Goal: Information Seeking & Learning: Compare options

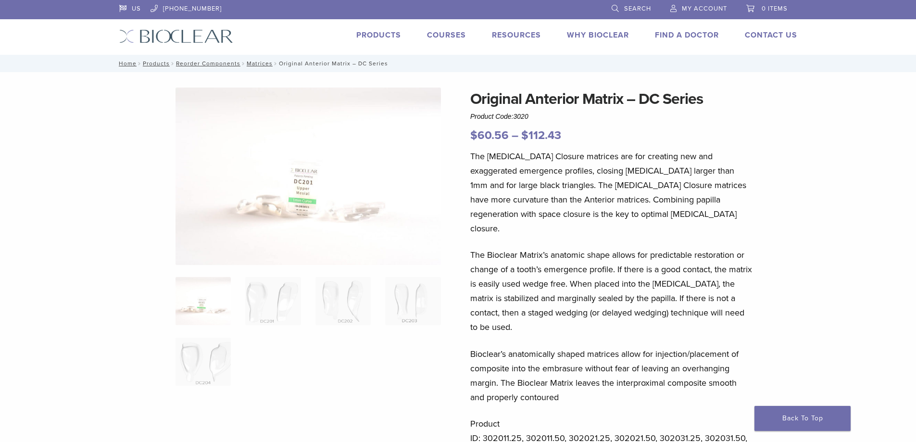
click at [379, 32] on link "Products" at bounding box center [378, 35] width 45 height 10
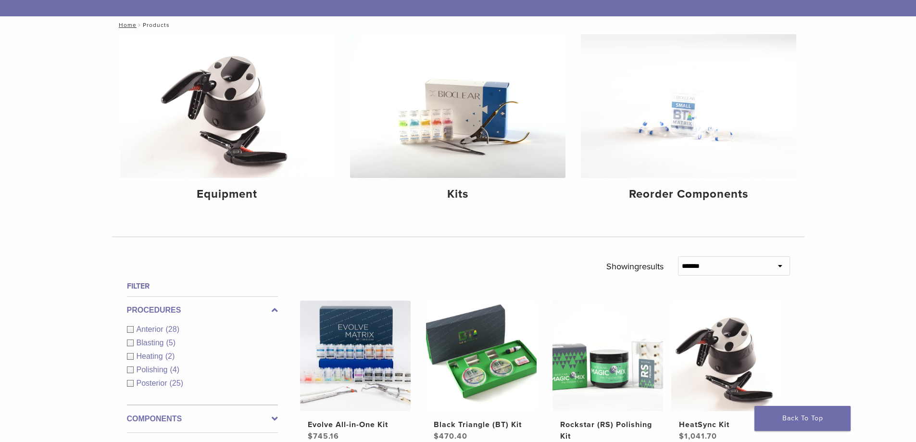
scroll to position [144, 0]
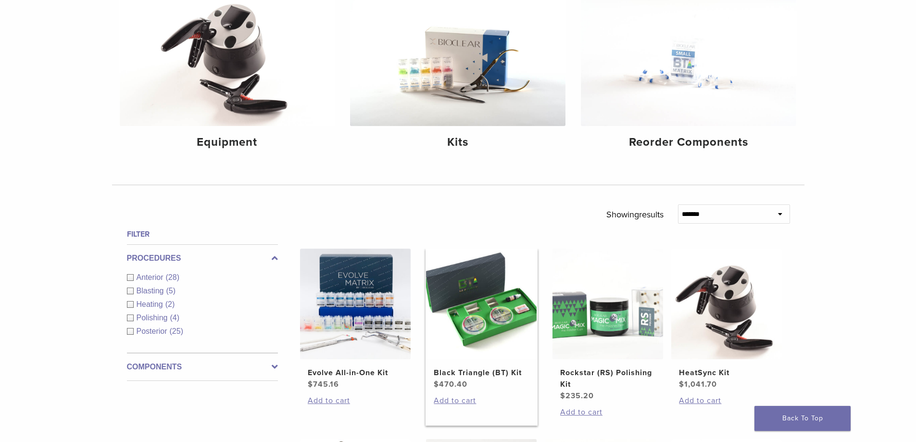
click at [496, 321] on img at bounding box center [481, 304] width 111 height 111
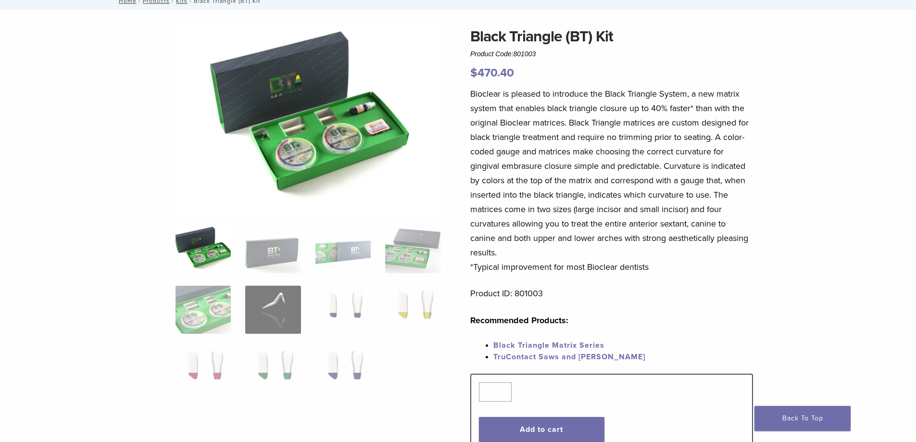
scroll to position [48, 0]
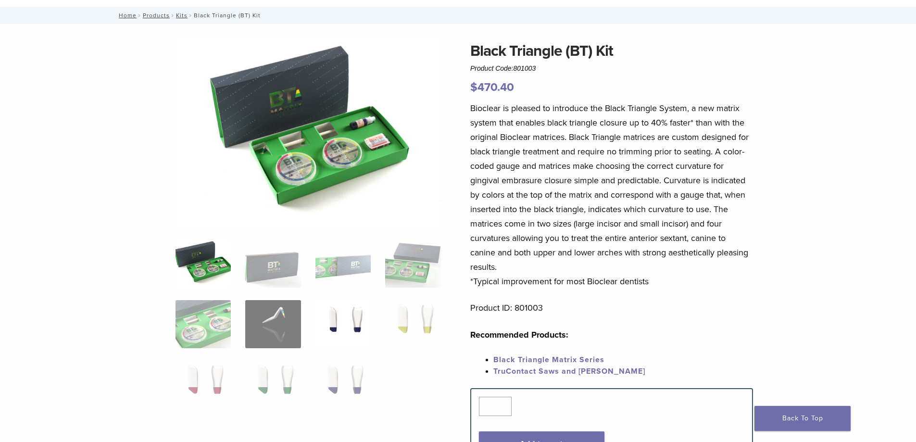
click at [352, 321] on img at bounding box center [342, 324] width 55 height 48
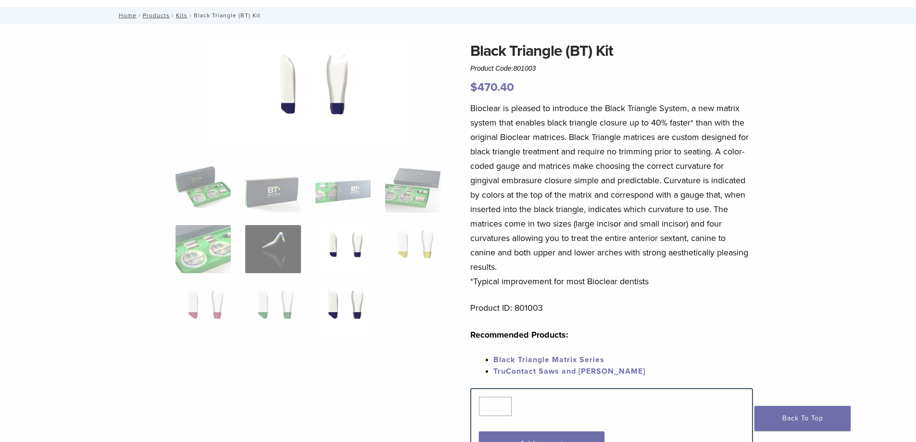
click at [347, 316] on img at bounding box center [342, 310] width 55 height 48
click at [424, 250] on img at bounding box center [412, 249] width 55 height 48
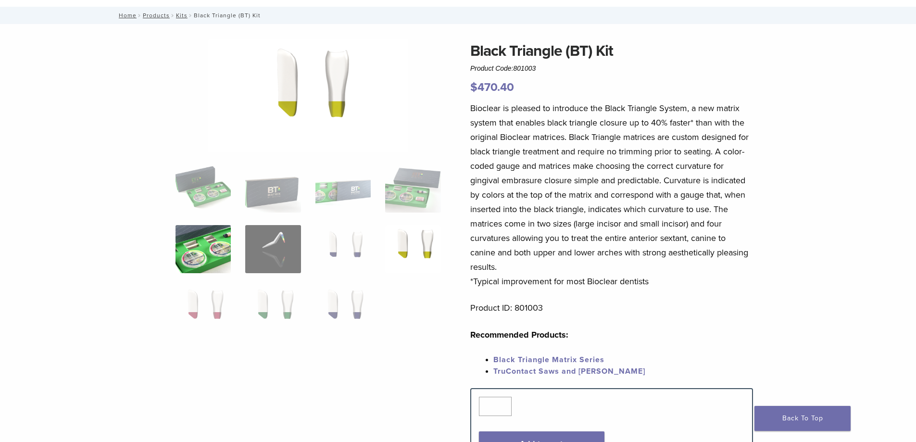
click at [224, 242] on img at bounding box center [202, 249] width 55 height 48
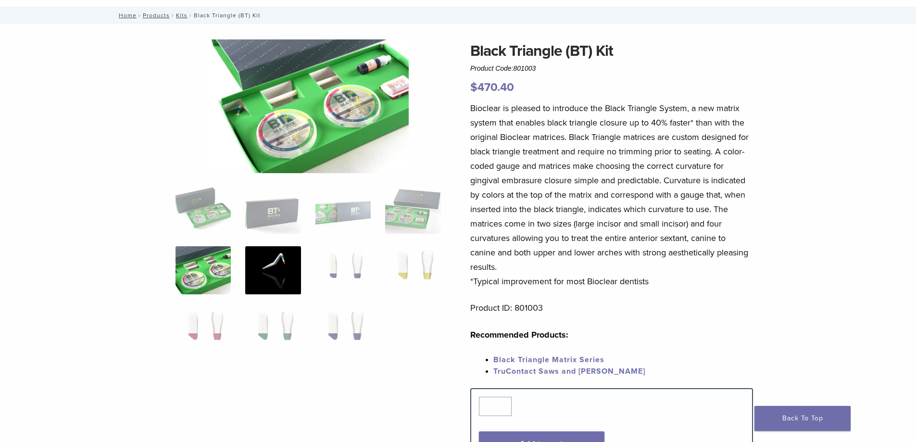
click at [275, 261] on img at bounding box center [272, 270] width 55 height 48
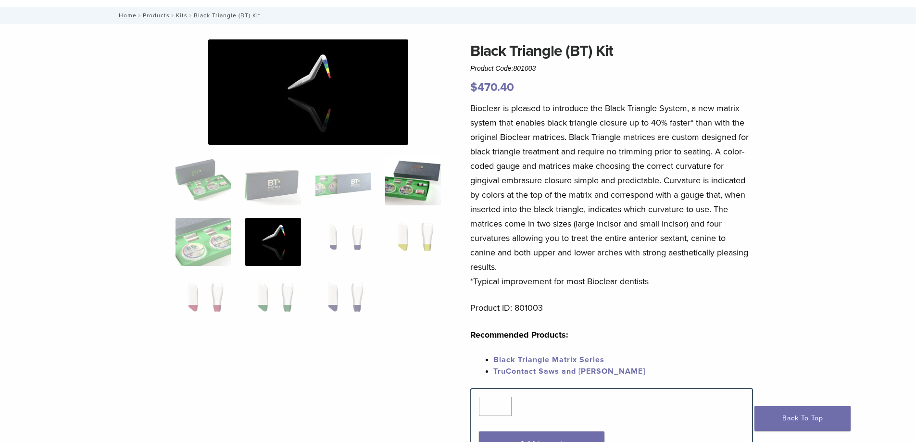
click at [395, 179] on img at bounding box center [412, 181] width 55 height 48
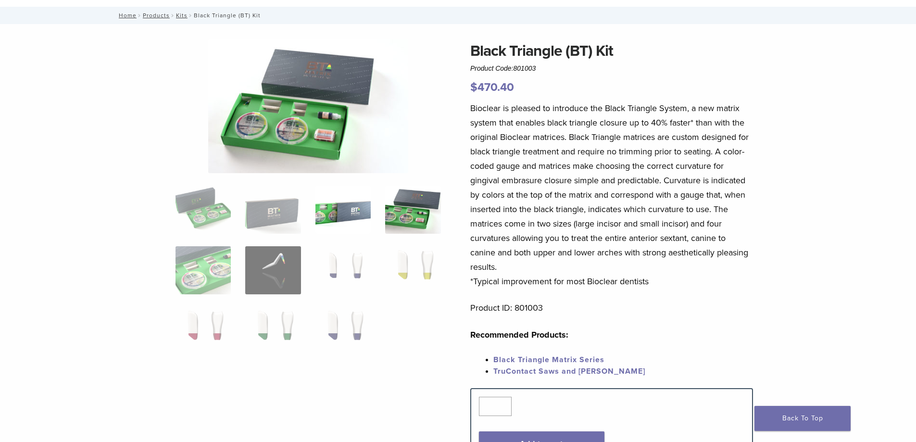
click at [317, 208] on img at bounding box center [342, 210] width 55 height 48
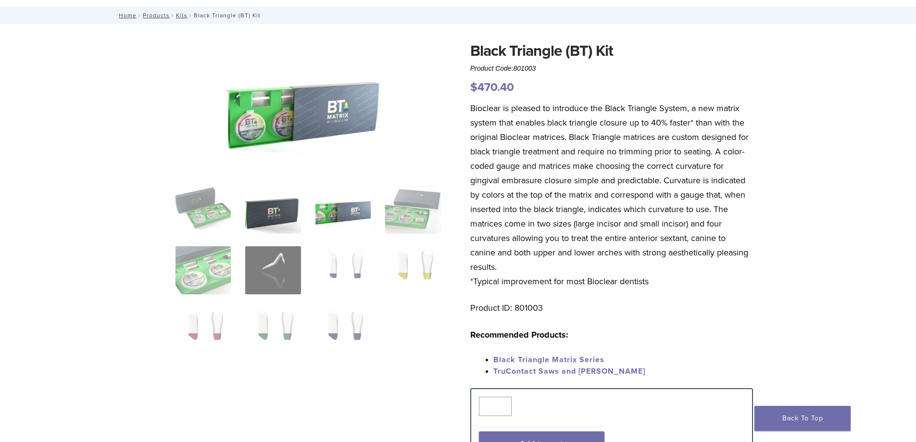
click at [279, 202] on img at bounding box center [272, 210] width 55 height 48
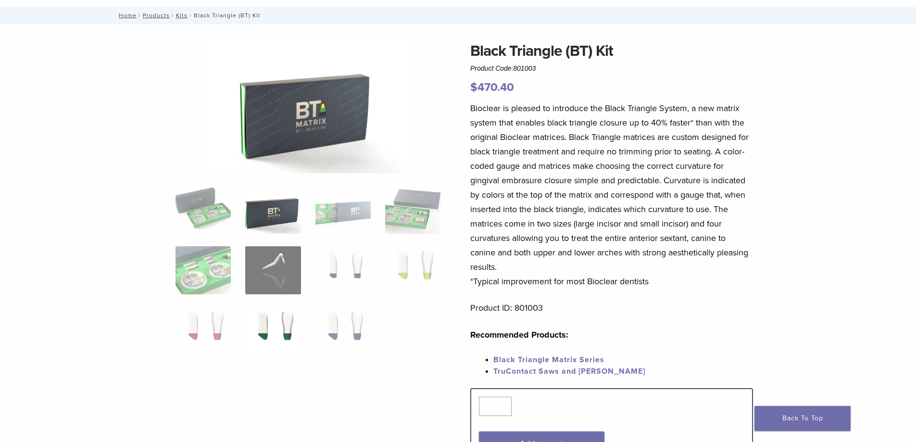
click at [262, 317] on img at bounding box center [272, 331] width 55 height 48
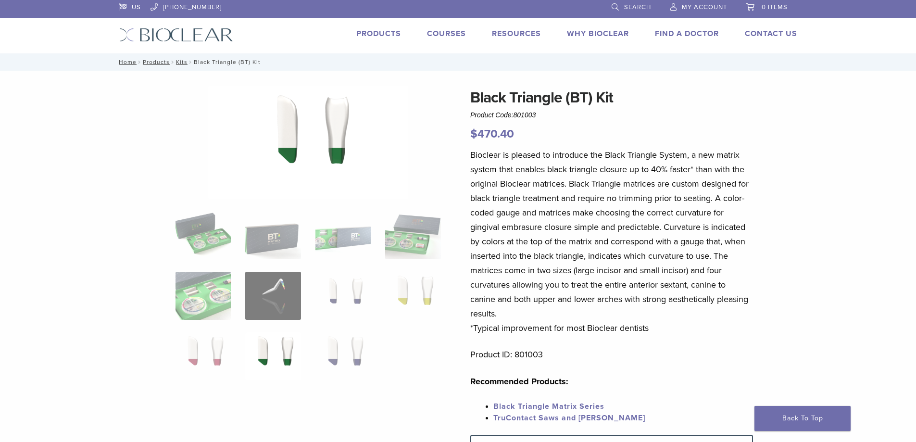
scroll to position [0, 0]
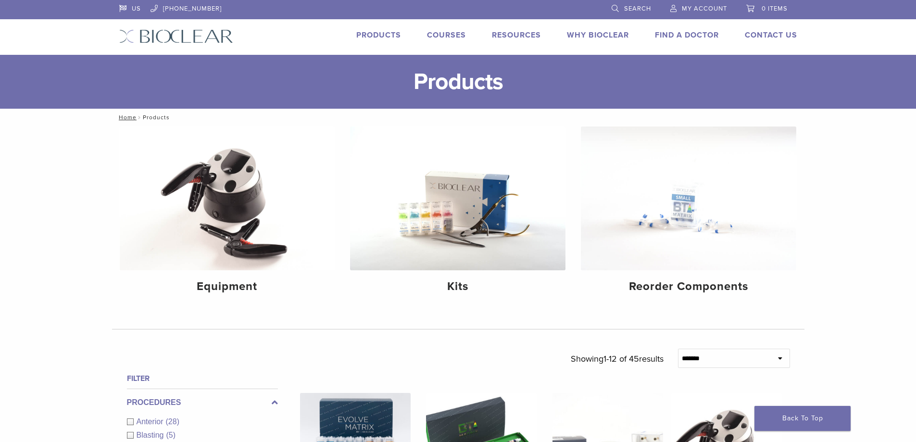
scroll to position [144, 0]
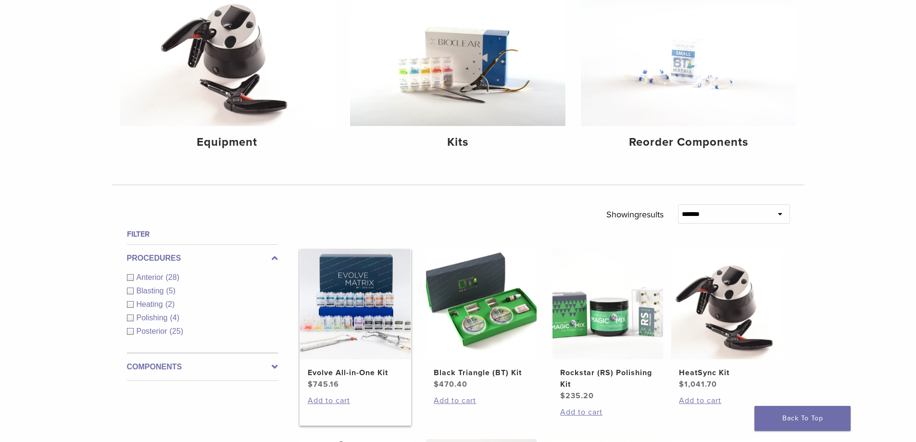
click at [333, 334] on img at bounding box center [355, 304] width 111 height 111
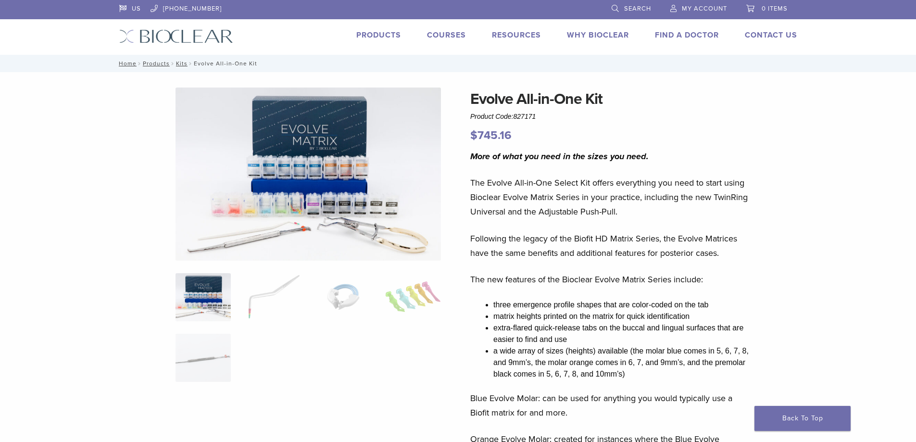
click at [380, 36] on link "Products" at bounding box center [378, 35] width 45 height 10
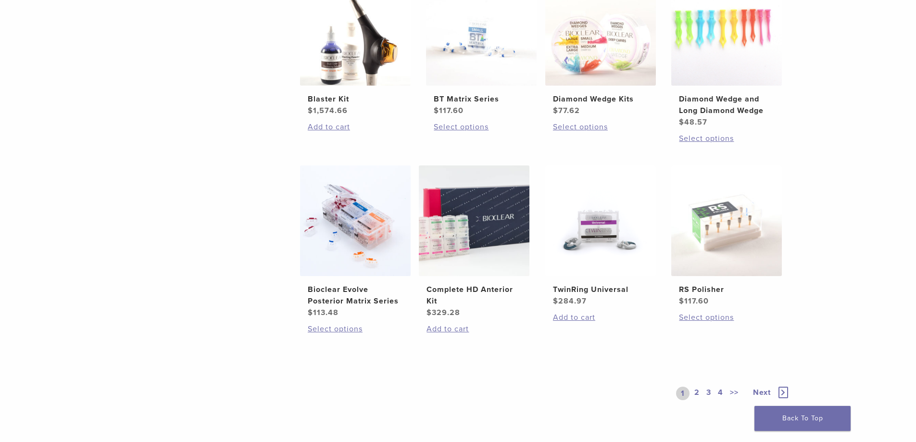
scroll to position [625, 0]
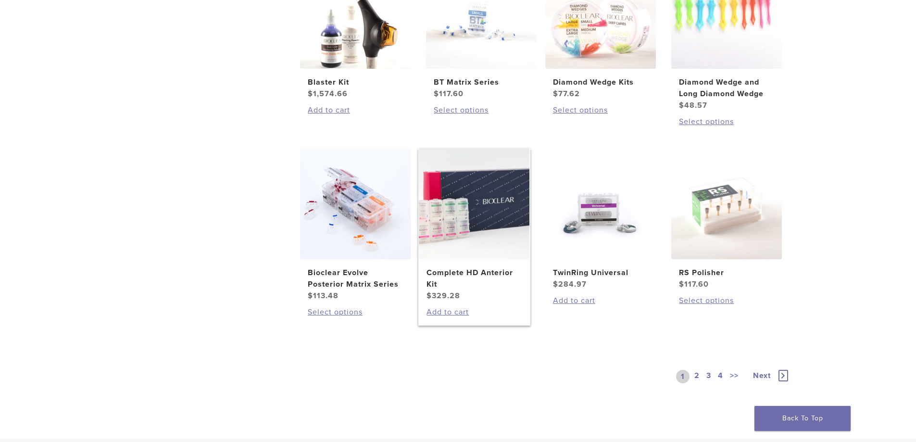
click at [472, 202] on img at bounding box center [474, 204] width 111 height 111
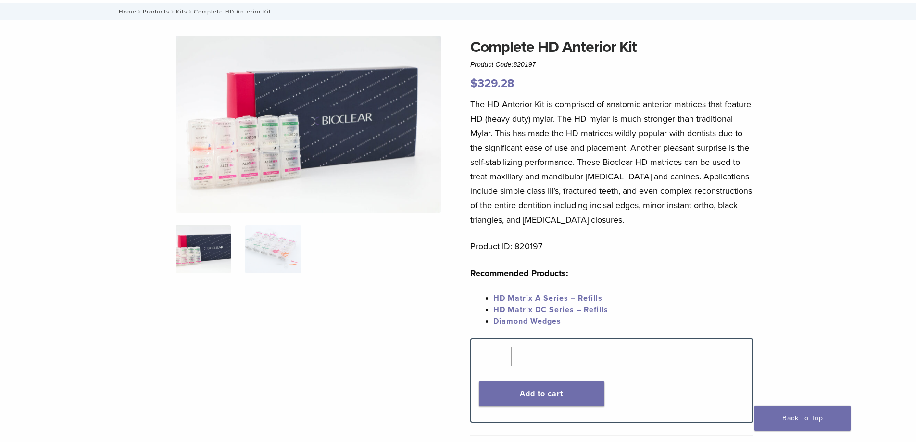
scroll to position [48, 0]
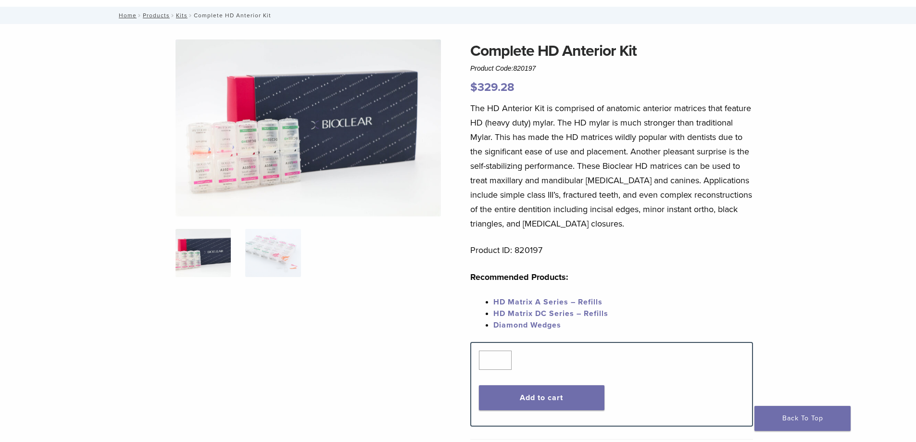
click at [291, 123] on img at bounding box center [307, 127] width 265 height 177
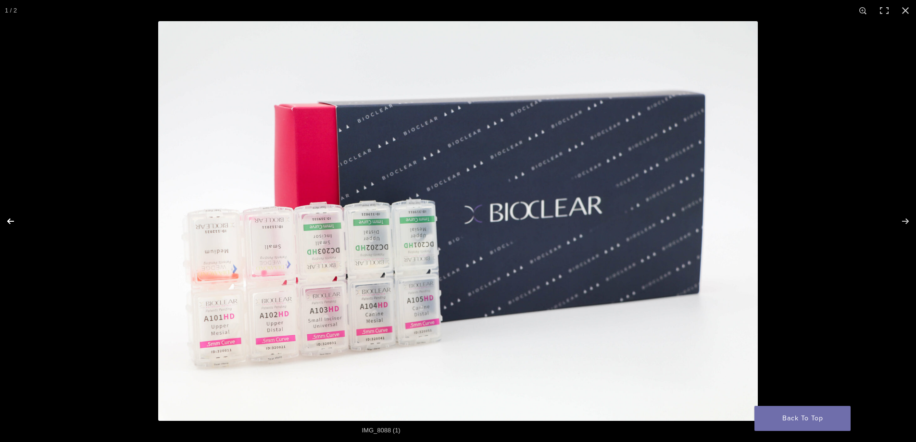
click at [3, 220] on button "Previous (arrow left)" at bounding box center [17, 221] width 34 height 48
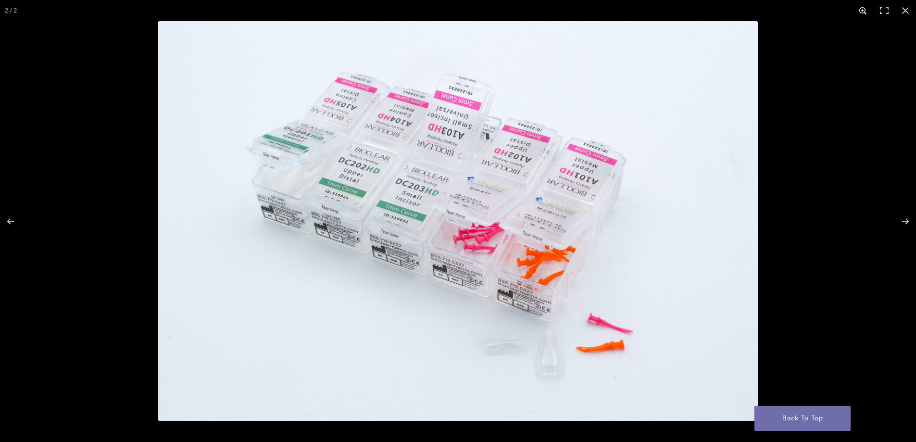
click at [859, 10] on button "Zoom in/out" at bounding box center [862, 10] width 21 height 21
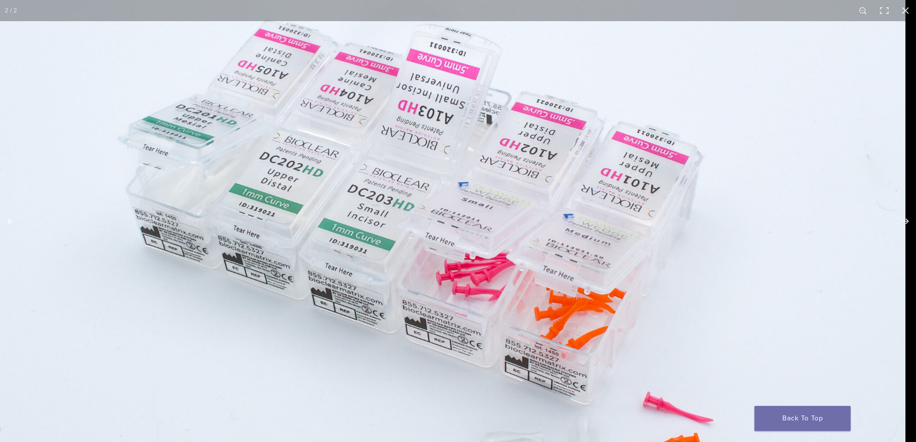
click at [623, 288] on img at bounding box center [443, 249] width 923 height 615
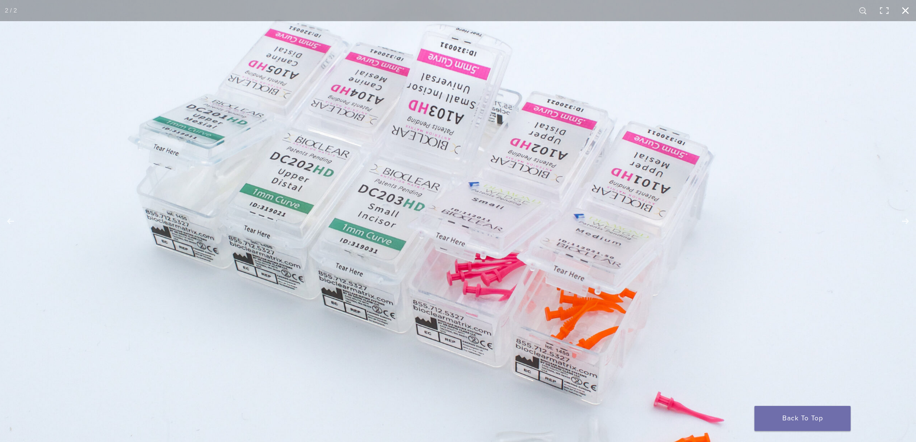
click at [908, 11] on button "Close (Esc)" at bounding box center [905, 10] width 21 height 21
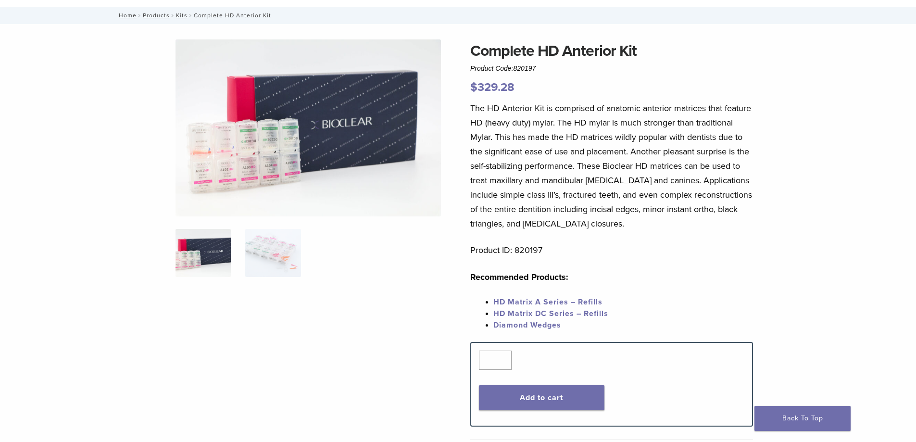
click at [555, 300] on link "HD Matrix A Series – Refills" at bounding box center [547, 302] width 109 height 10
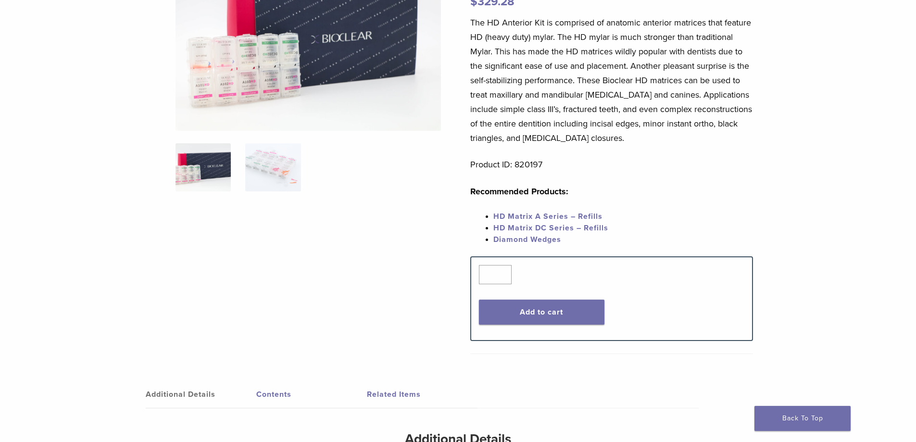
scroll to position [144, 0]
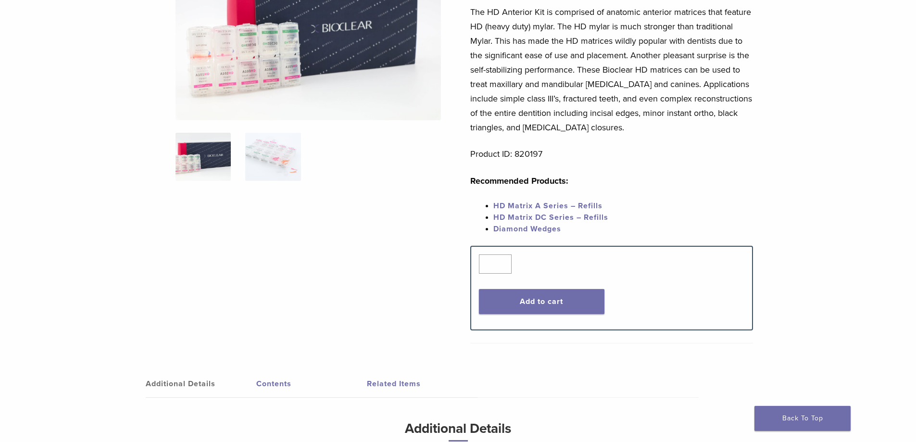
click at [550, 213] on span "HD Matrix DC Series – Refills" at bounding box center [550, 217] width 115 height 10
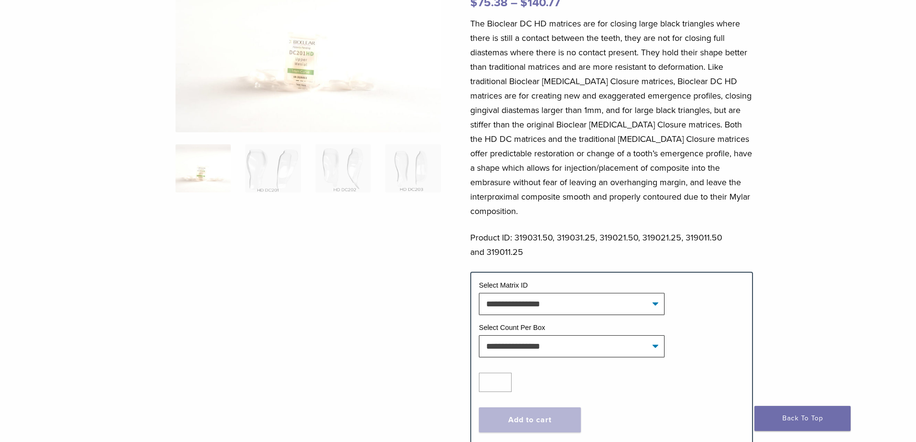
scroll to position [144, 0]
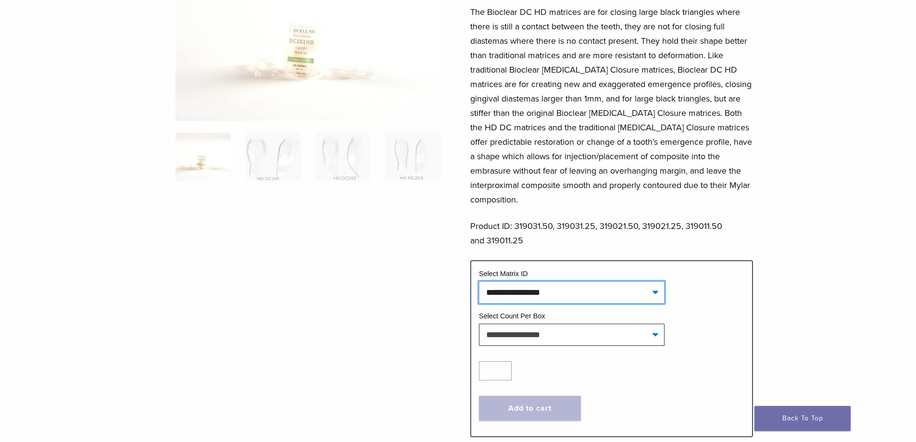
click at [638, 281] on select "**********" at bounding box center [572, 292] width 186 height 22
click at [786, 281] on div "**********" at bounding box center [458, 196] width 692 height 506
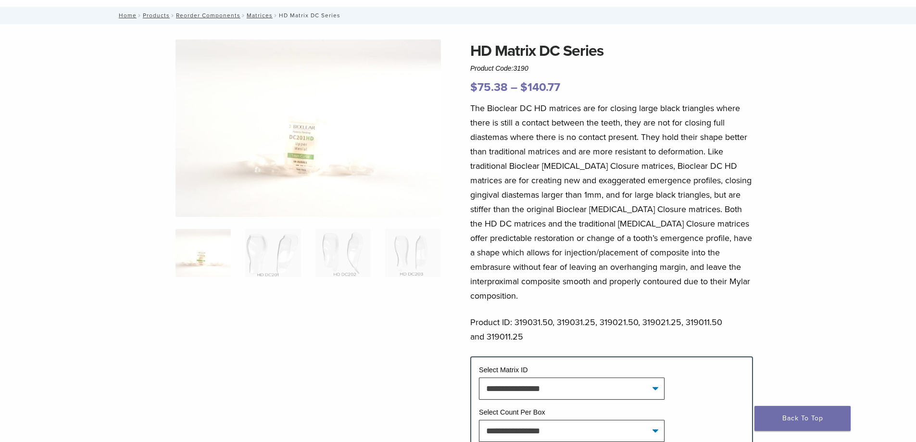
scroll to position [0, 0]
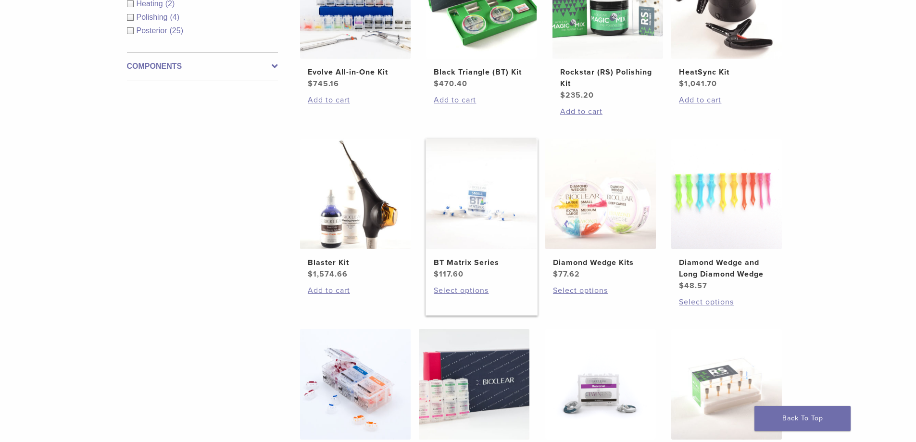
scroll to position [240, 0]
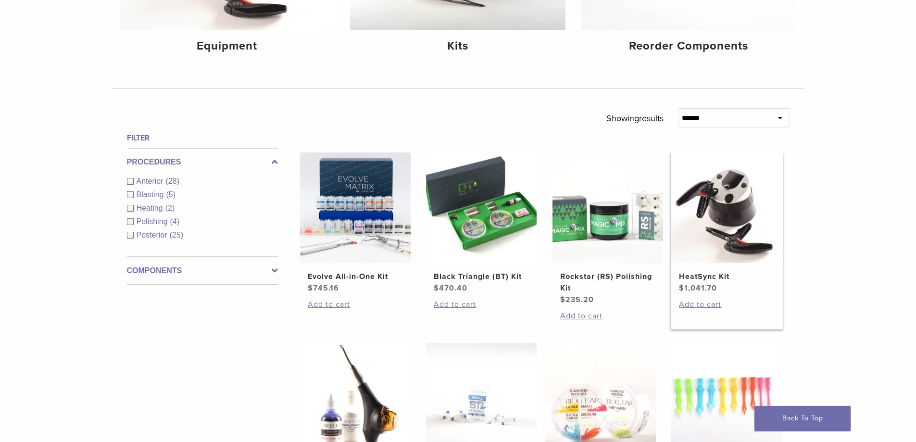
click at [723, 202] on img at bounding box center [726, 207] width 111 height 111
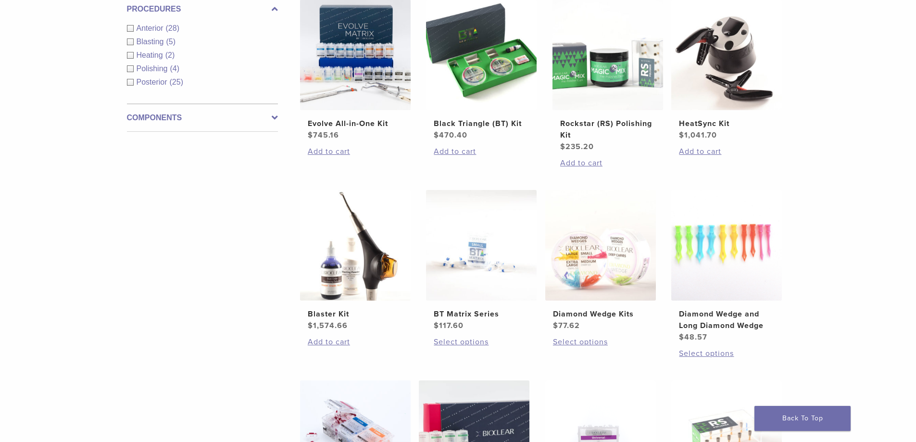
scroll to position [337, 0]
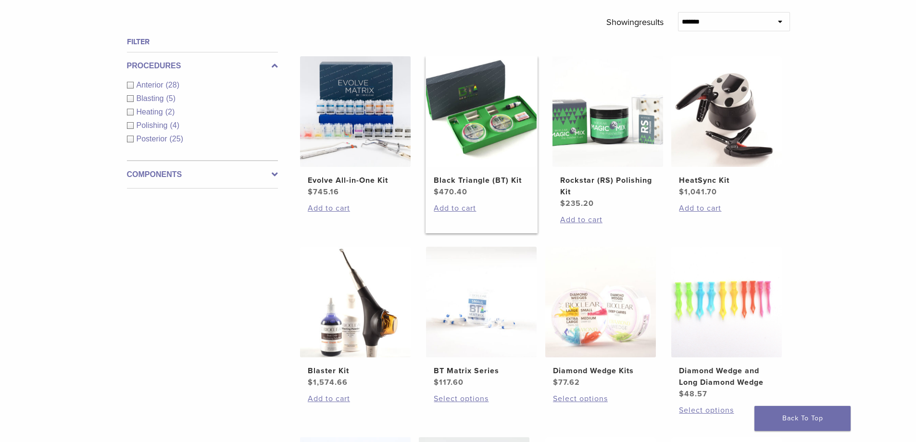
click at [503, 120] on img at bounding box center [481, 111] width 111 height 111
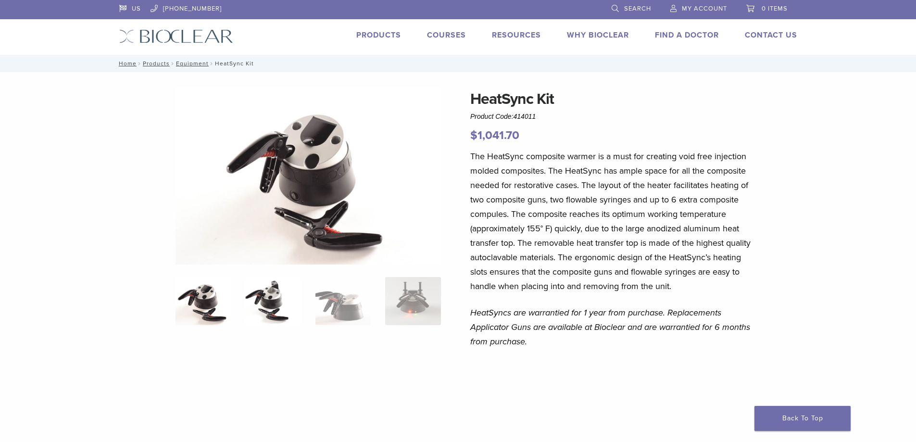
click at [262, 303] on img at bounding box center [272, 301] width 55 height 48
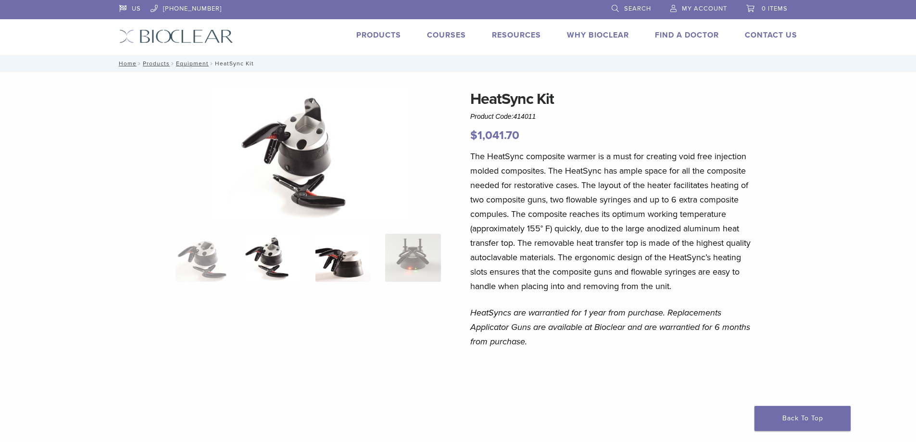
click at [342, 274] on img at bounding box center [342, 258] width 55 height 48
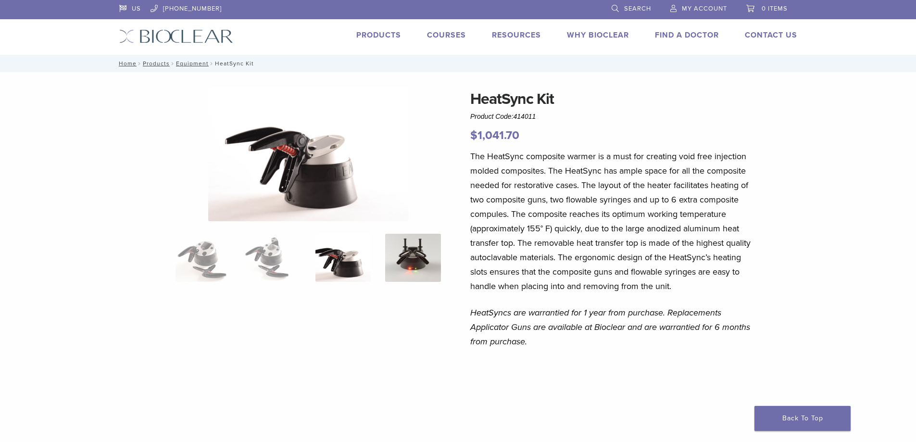
click at [405, 257] on img at bounding box center [412, 258] width 55 height 48
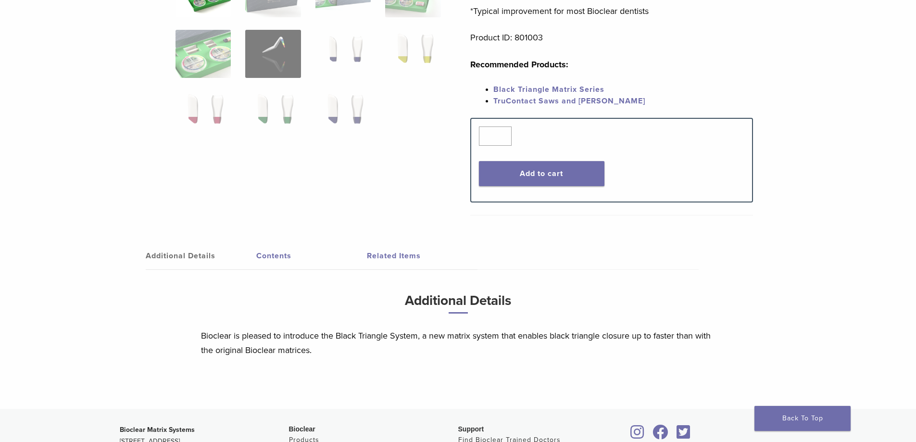
scroll to position [337, 0]
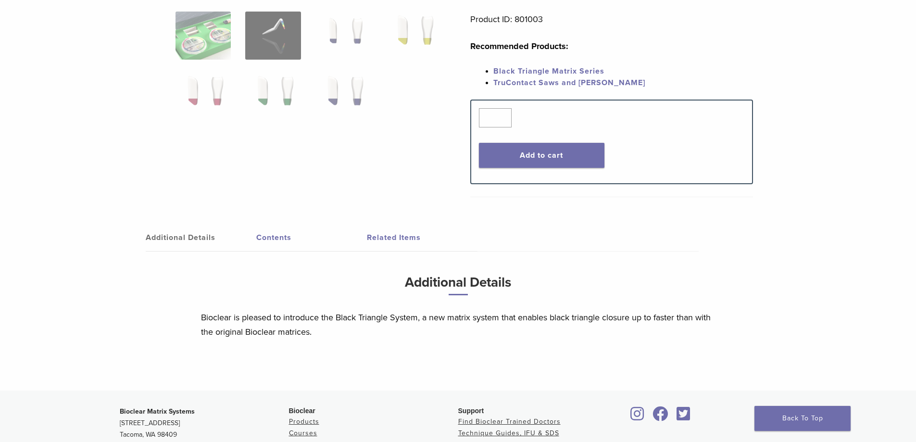
click at [198, 236] on link "Additional Details" at bounding box center [201, 237] width 111 height 27
click at [275, 233] on link "Contents" at bounding box center [311, 237] width 111 height 27
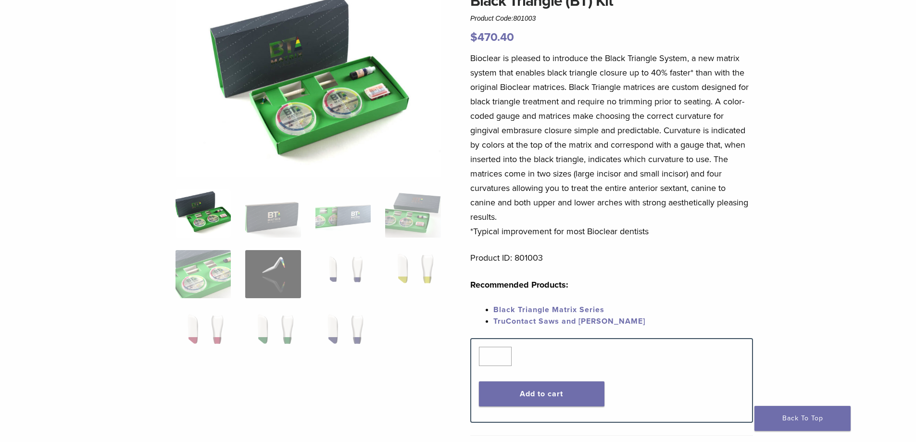
scroll to position [96, 0]
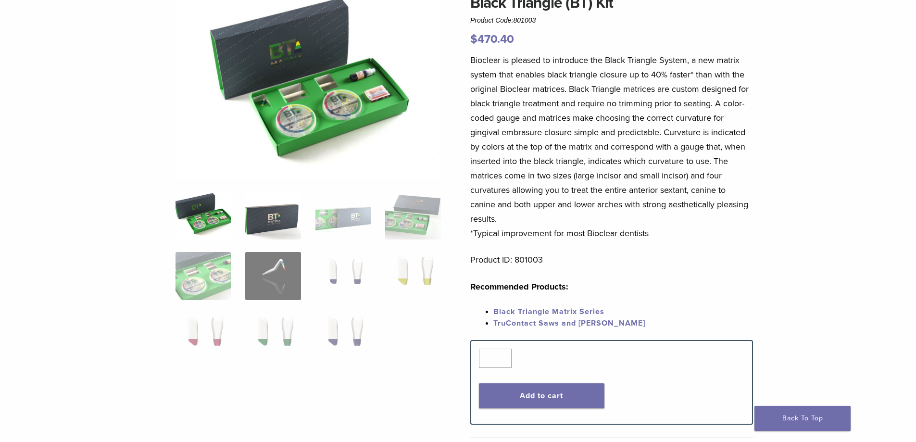
click at [285, 211] on img at bounding box center [272, 215] width 55 height 48
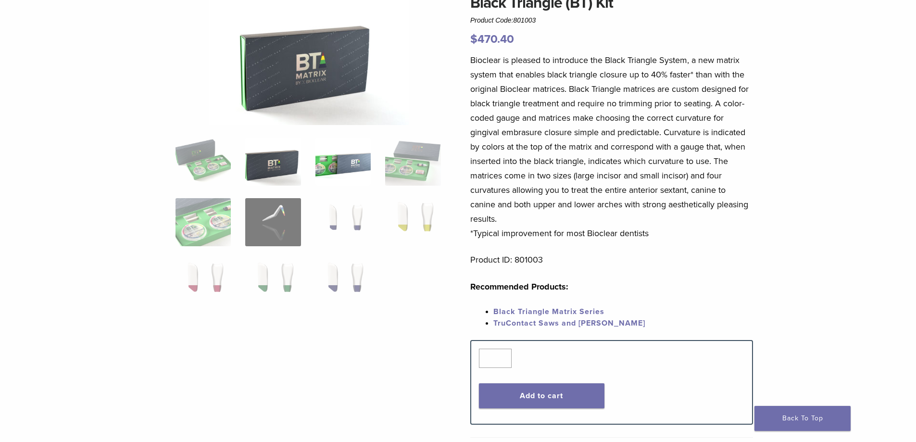
click at [355, 173] on img at bounding box center [342, 161] width 55 height 48
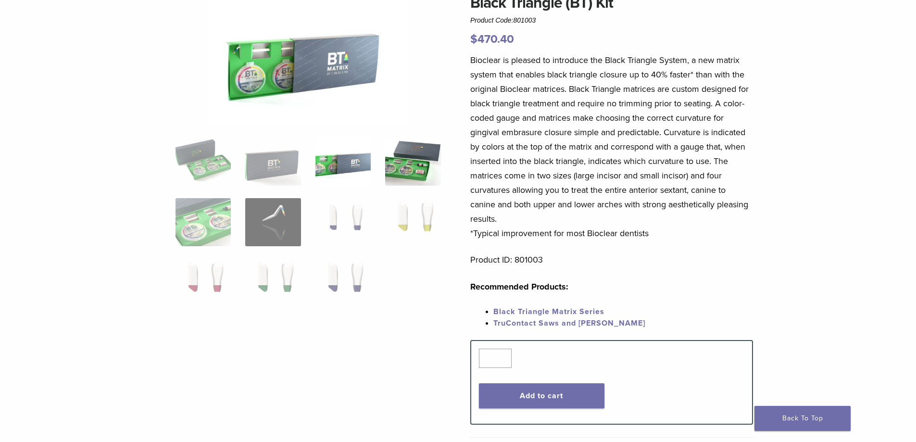
click at [420, 167] on img at bounding box center [412, 161] width 55 height 48
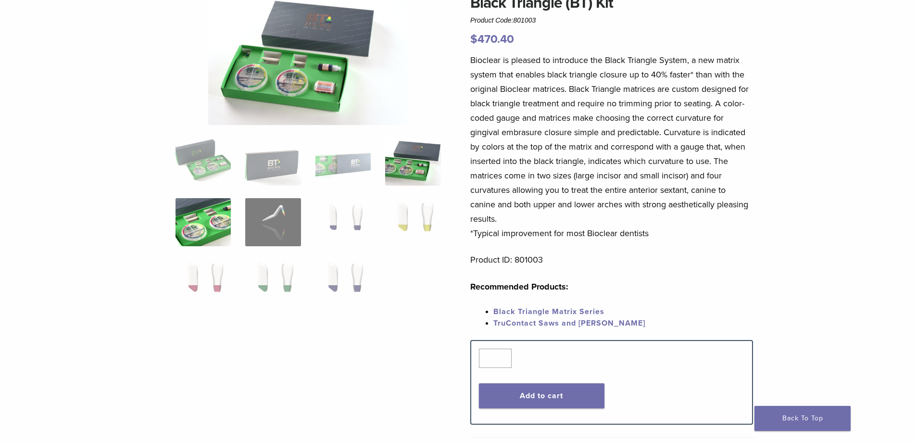
drag, startPoint x: 203, startPoint y: 228, endPoint x: 228, endPoint y: 229, distance: 25.0
click at [204, 228] on img at bounding box center [202, 222] width 55 height 48
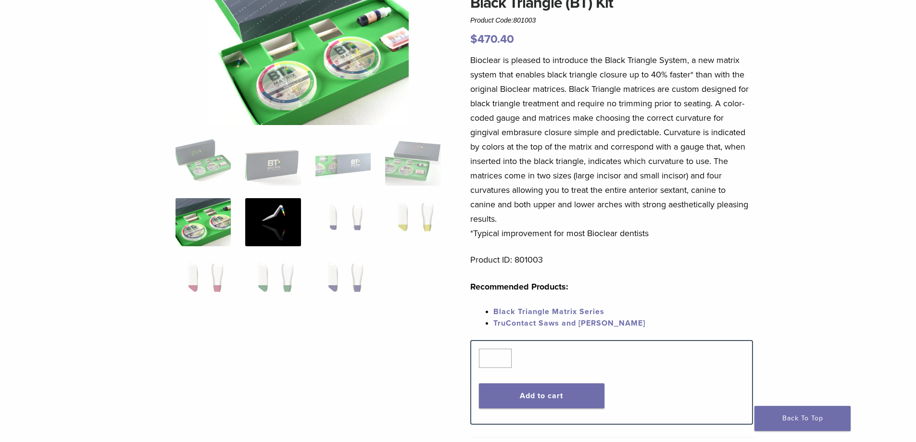
click at [265, 227] on img at bounding box center [272, 222] width 55 height 48
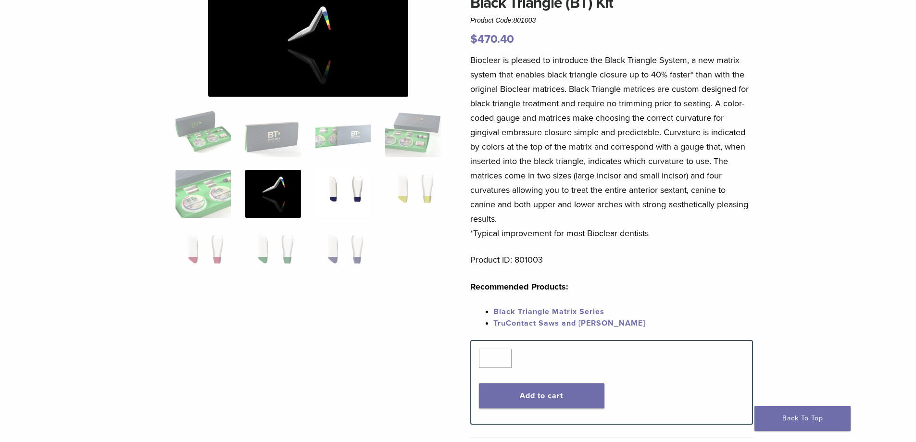
click at [344, 200] on img at bounding box center [342, 194] width 55 height 48
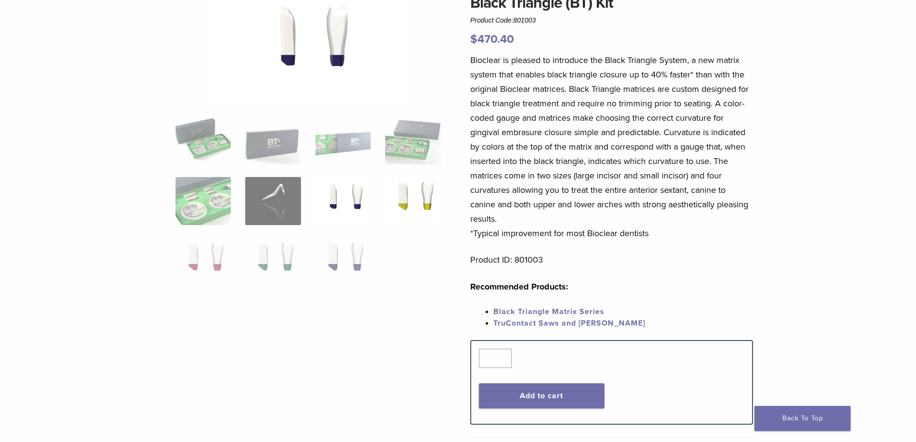
click at [409, 195] on img at bounding box center [412, 201] width 55 height 48
click at [281, 208] on img at bounding box center [272, 201] width 55 height 48
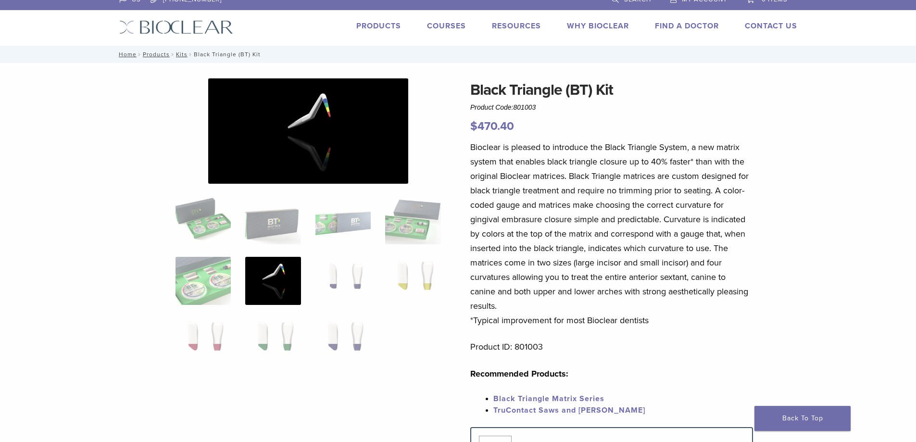
scroll to position [0, 0]
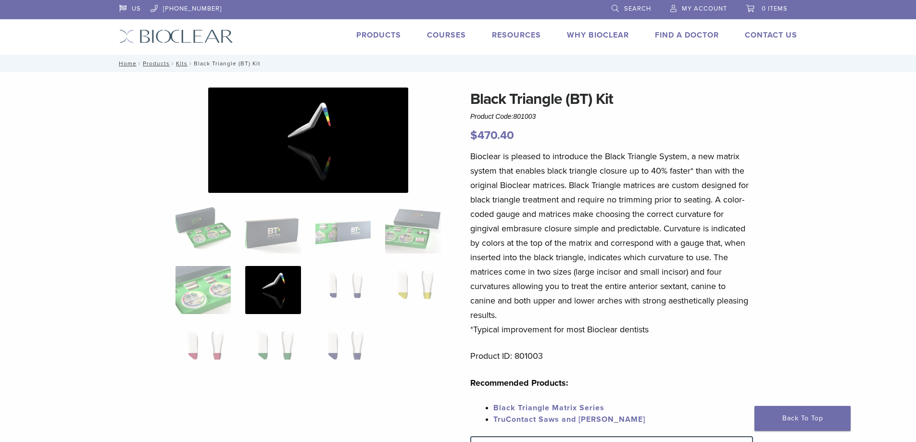
click at [377, 34] on link "Products" at bounding box center [378, 35] width 45 height 10
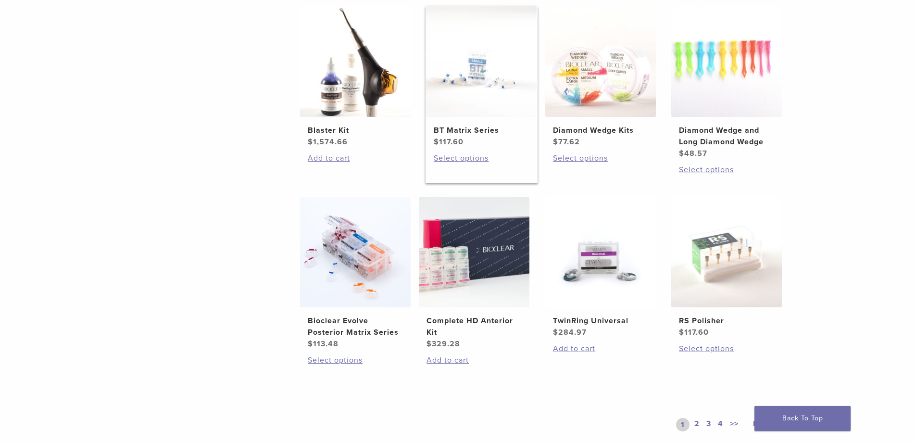
scroll to position [673, 0]
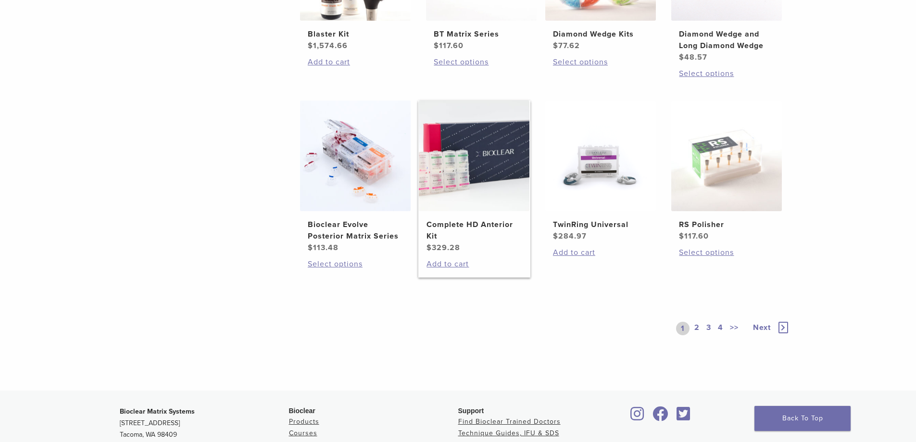
click at [474, 167] on img at bounding box center [474, 155] width 111 height 111
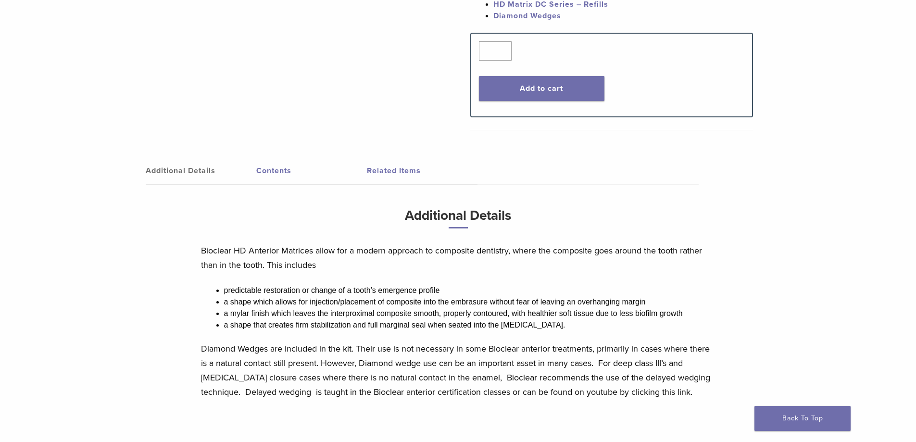
scroll to position [355, 0]
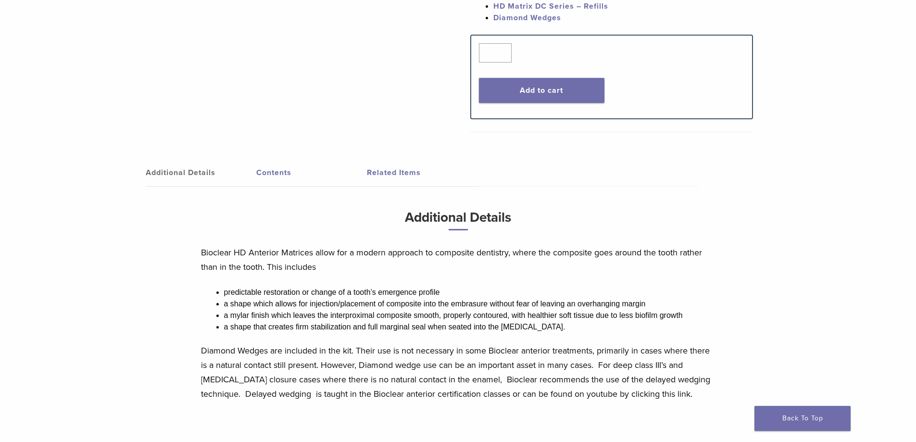
click at [271, 172] on link "Contents" at bounding box center [311, 172] width 111 height 27
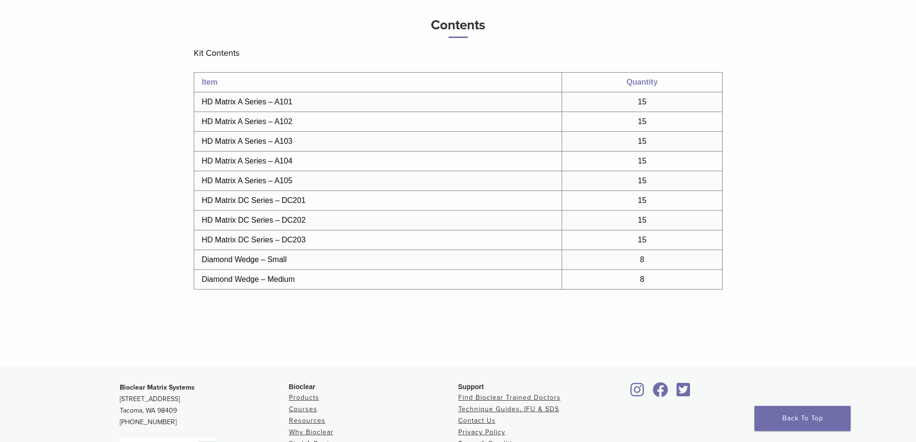
scroll to position [307, 0]
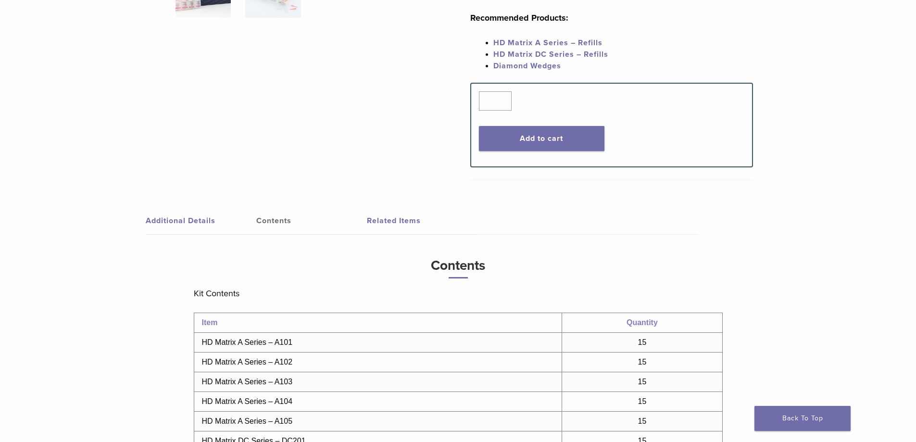
click at [400, 220] on link "Related Items" at bounding box center [422, 220] width 111 height 27
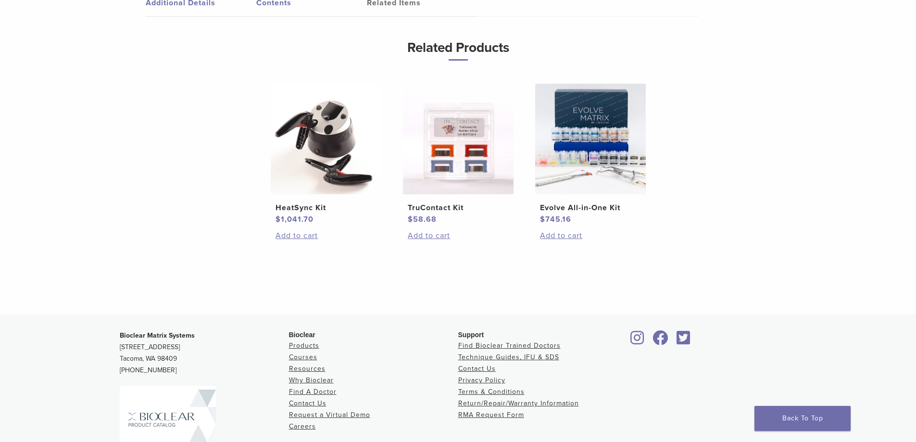
scroll to position [499, 0]
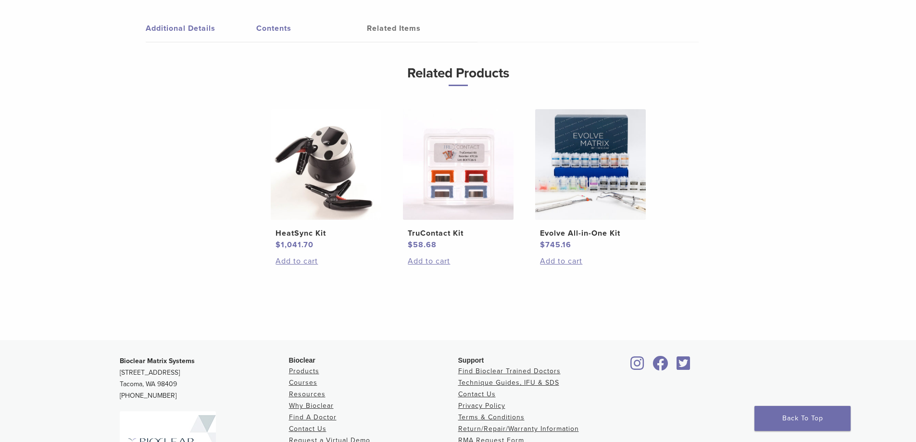
click at [471, 197] on img at bounding box center [458, 164] width 111 height 111
